Goal: Book appointment/travel/reservation

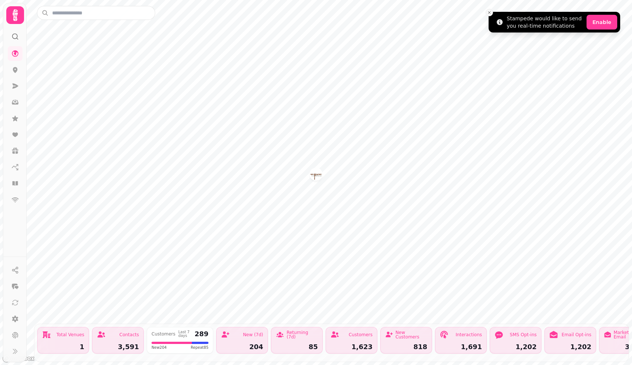
click at [490, 14] on line "Close toast" at bounding box center [489, 12] width 2 height 2
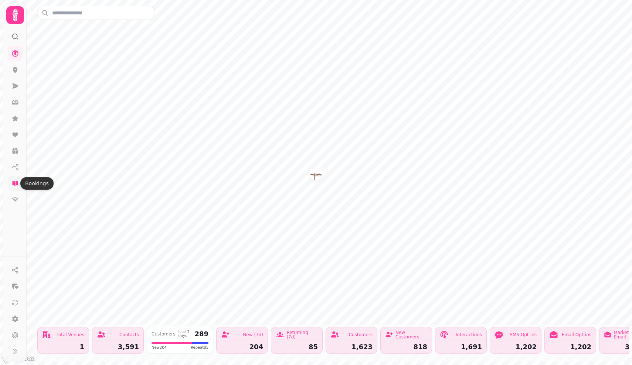
click at [18, 185] on icon at bounding box center [14, 183] width 7 height 7
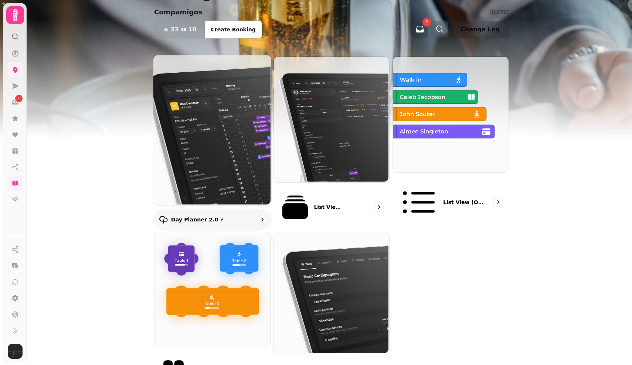
scroll to position [26, 0]
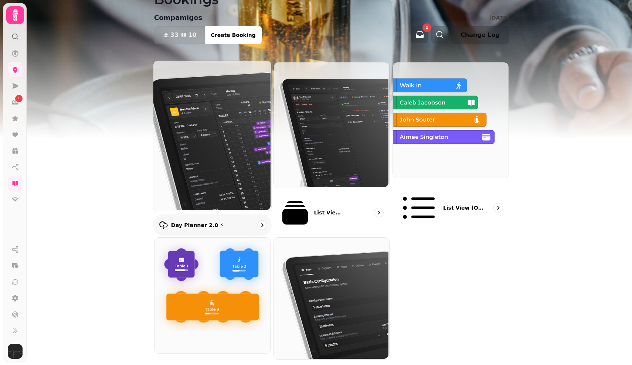
click at [227, 125] on img at bounding box center [212, 135] width 118 height 150
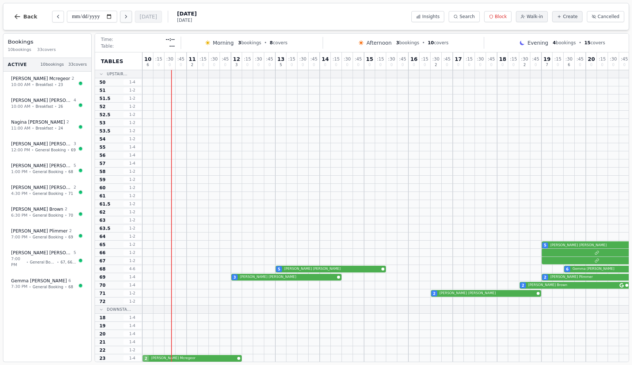
click at [123, 16] on icon "Next day" at bounding box center [126, 17] width 6 height 6
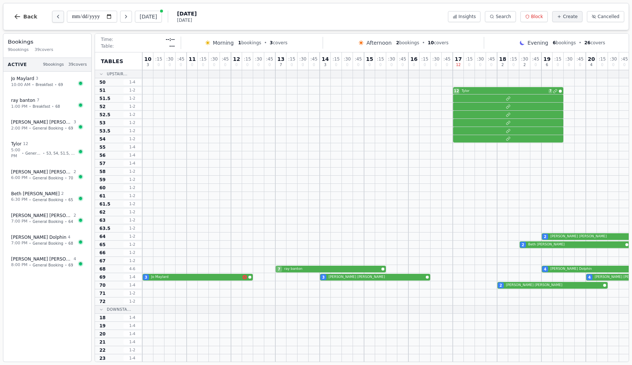
click at [58, 15] on icon "Previous day" at bounding box center [58, 17] width 6 height 6
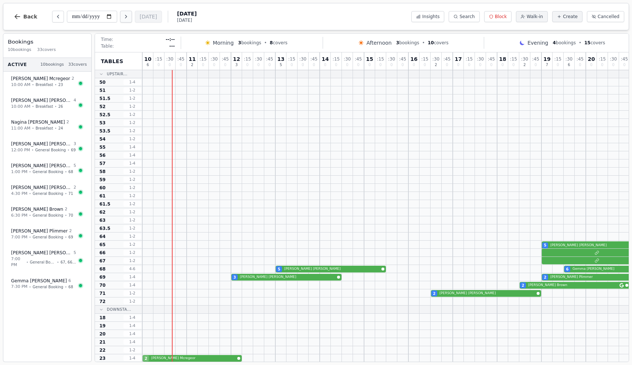
click at [125, 16] on icon "Next day" at bounding box center [125, 16] width 1 height 3
type input "**********"
